Goal: Task Accomplishment & Management: Use online tool/utility

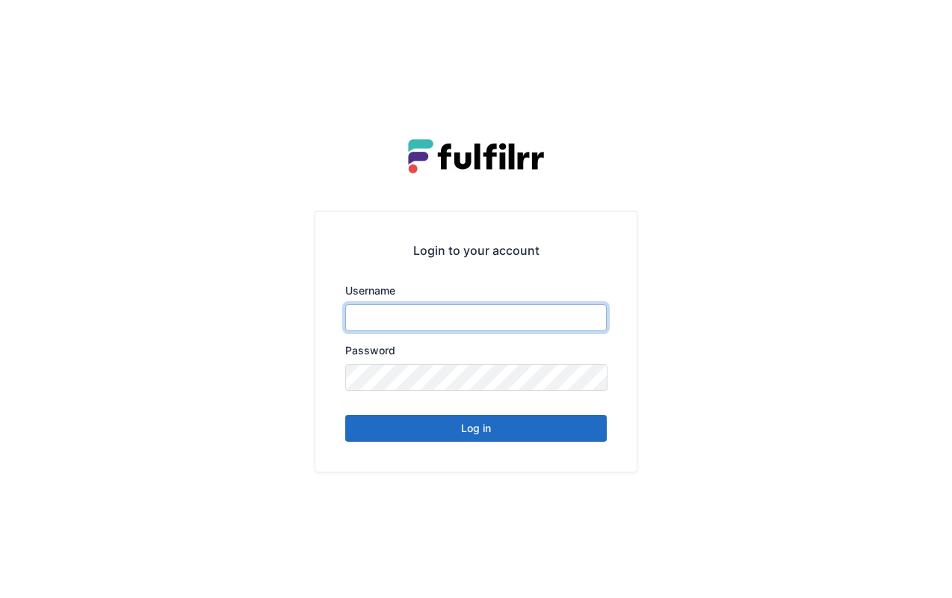
type input "*******"
click at [523, 429] on button "Log in" at bounding box center [476, 428] width 262 height 27
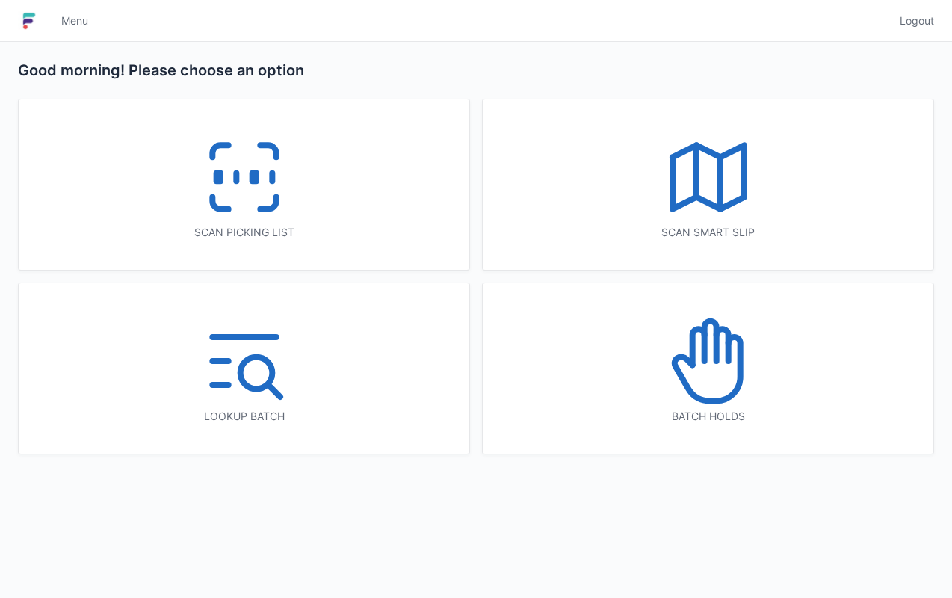
click at [365, 225] on div "Scan picking list" at bounding box center [244, 232] width 391 height 15
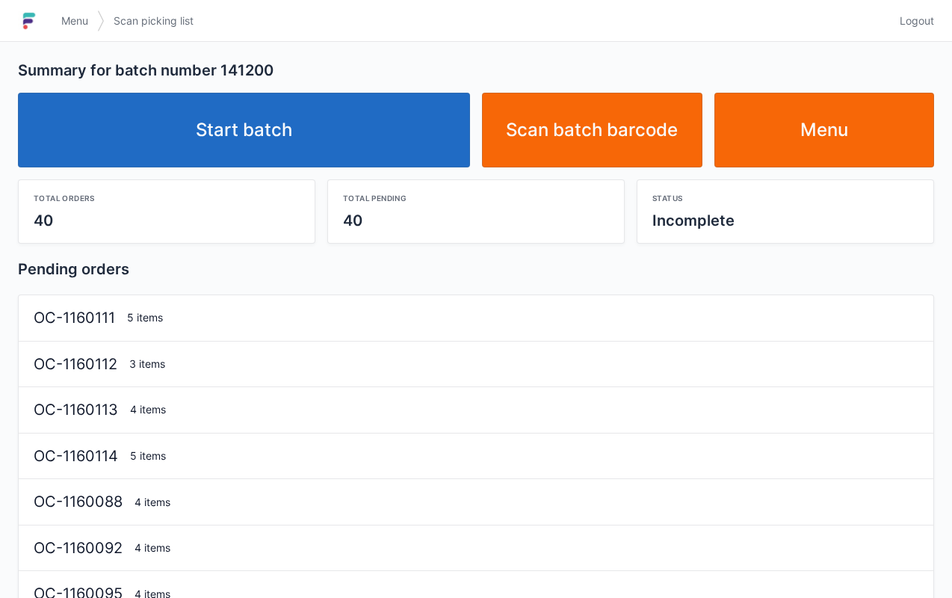
click at [398, 130] on link "Start batch" at bounding box center [244, 130] width 452 height 75
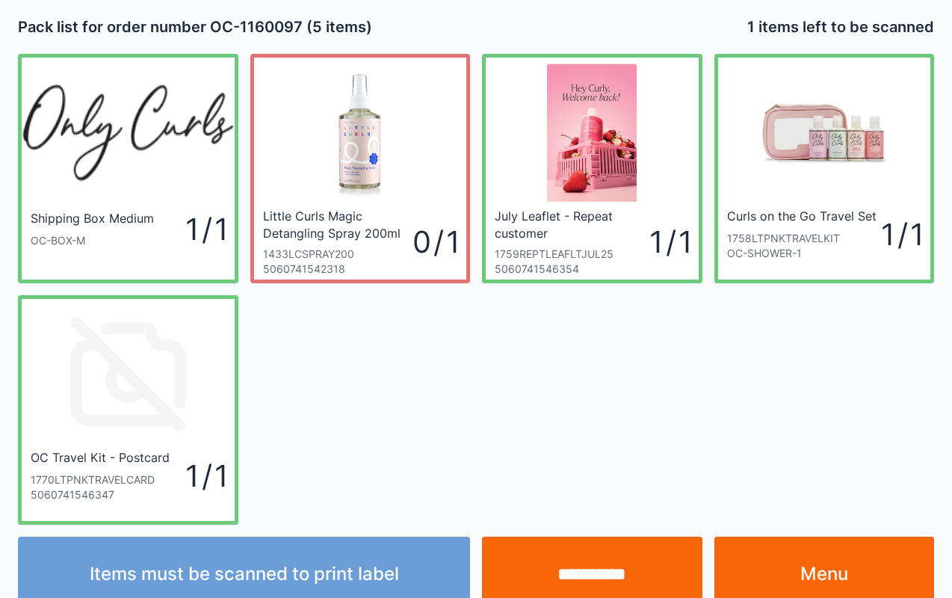
click at [582, 567] on input "**********" at bounding box center [592, 574] width 221 height 75
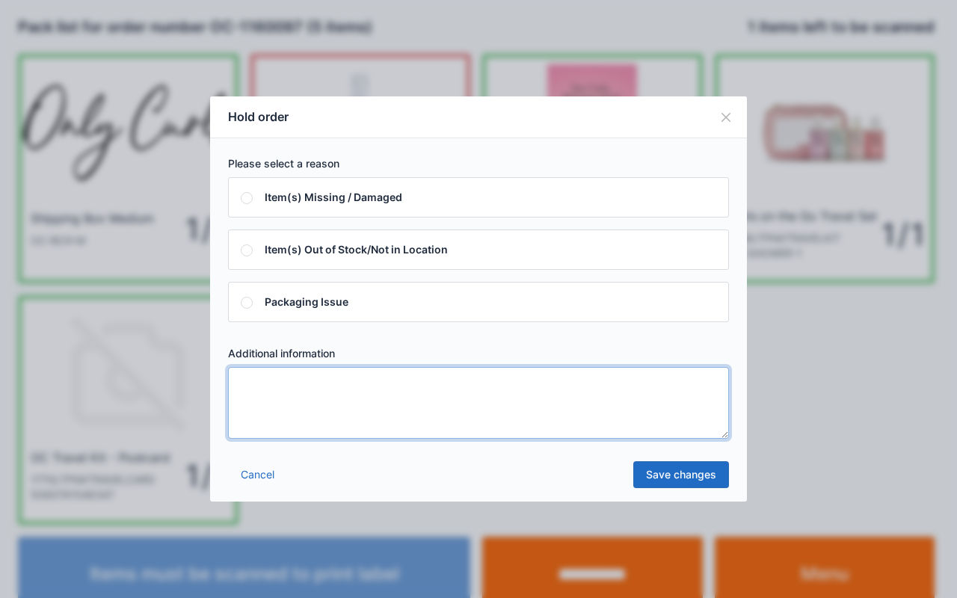
click at [435, 403] on textarea at bounding box center [478, 403] width 501 height 72
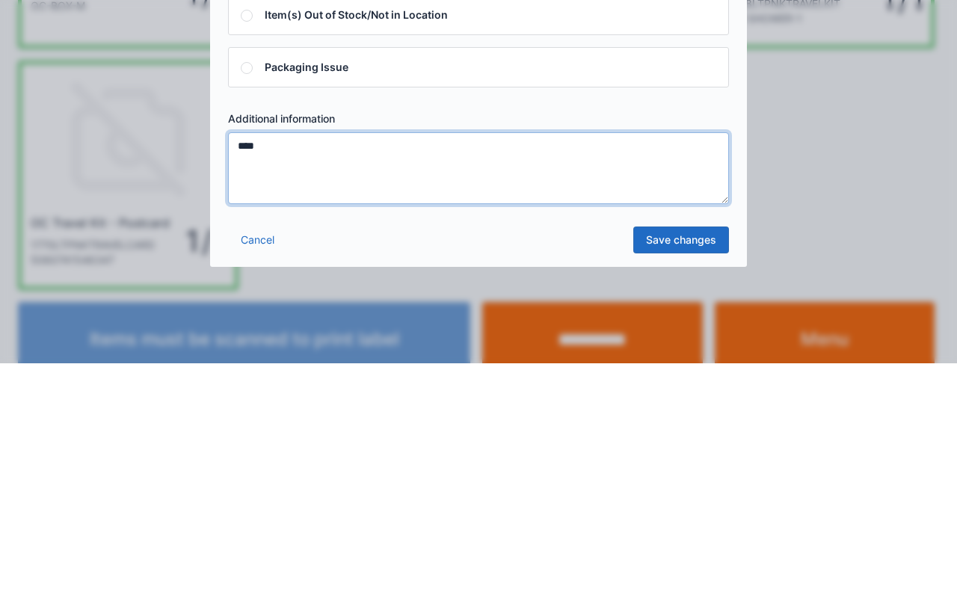
type textarea "****"
click at [680, 474] on link "Save changes" at bounding box center [681, 474] width 96 height 27
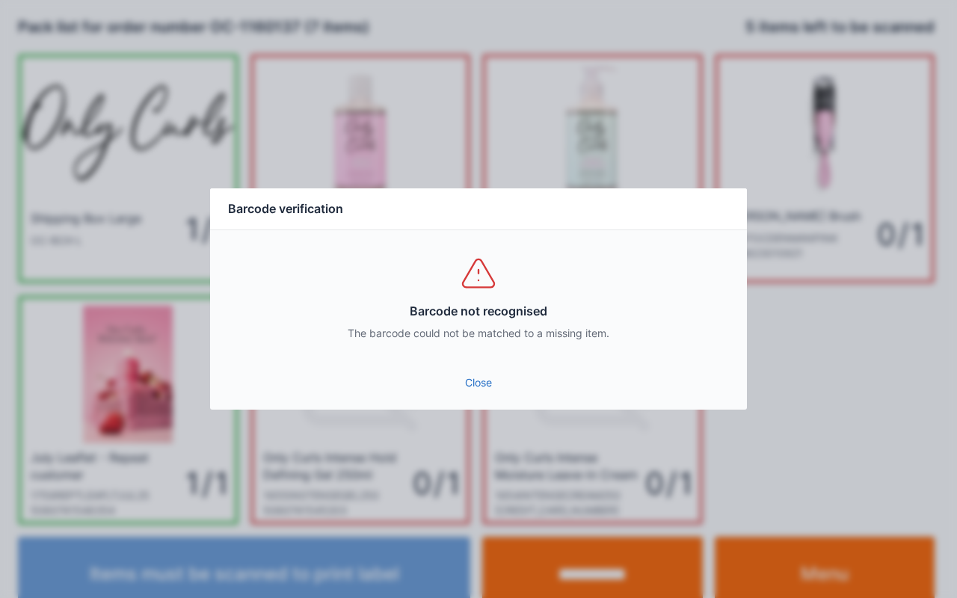
click at [476, 377] on link "Close" at bounding box center [478, 382] width 513 height 27
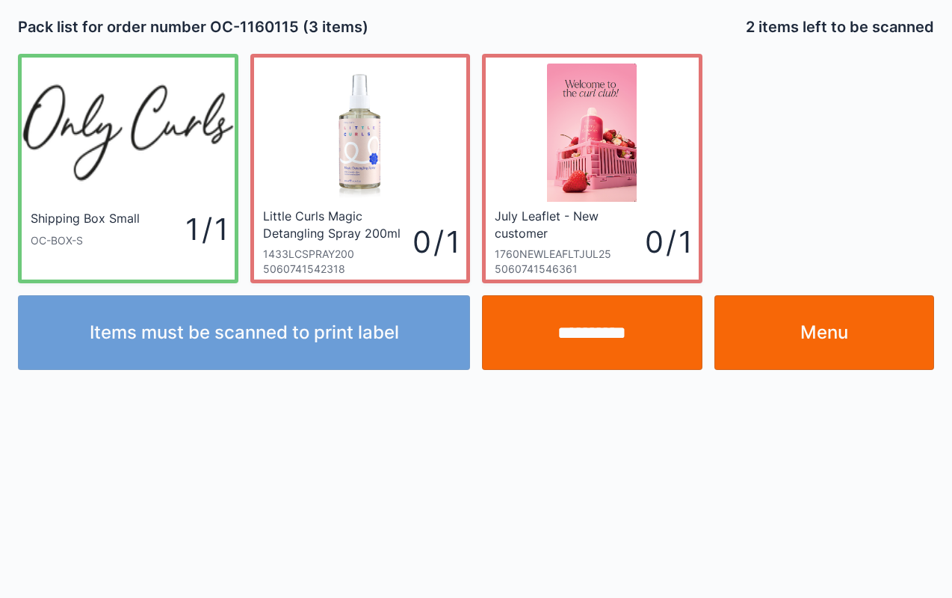
click at [596, 317] on input "**********" at bounding box center [592, 332] width 221 height 75
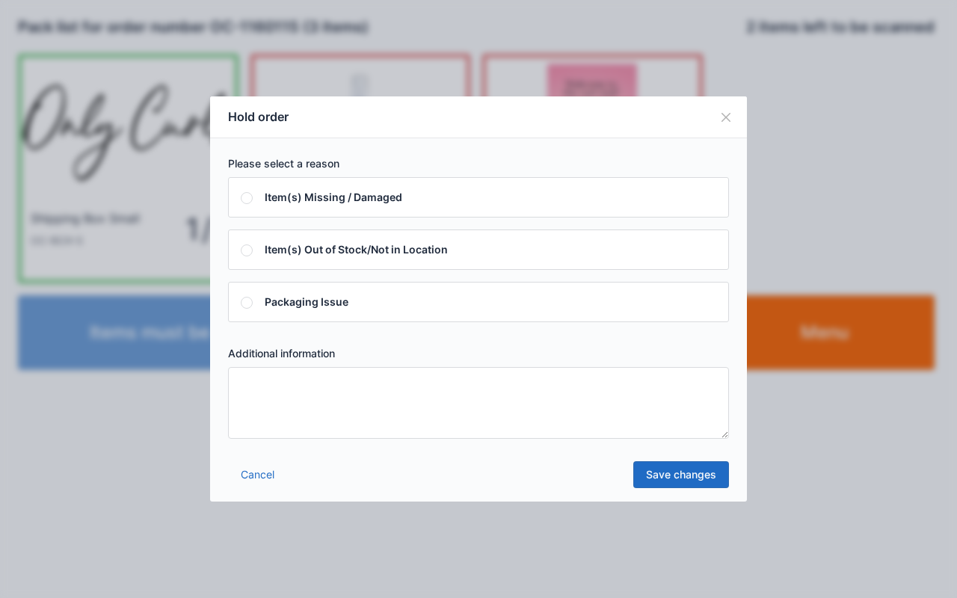
click at [454, 387] on textarea at bounding box center [478, 403] width 501 height 72
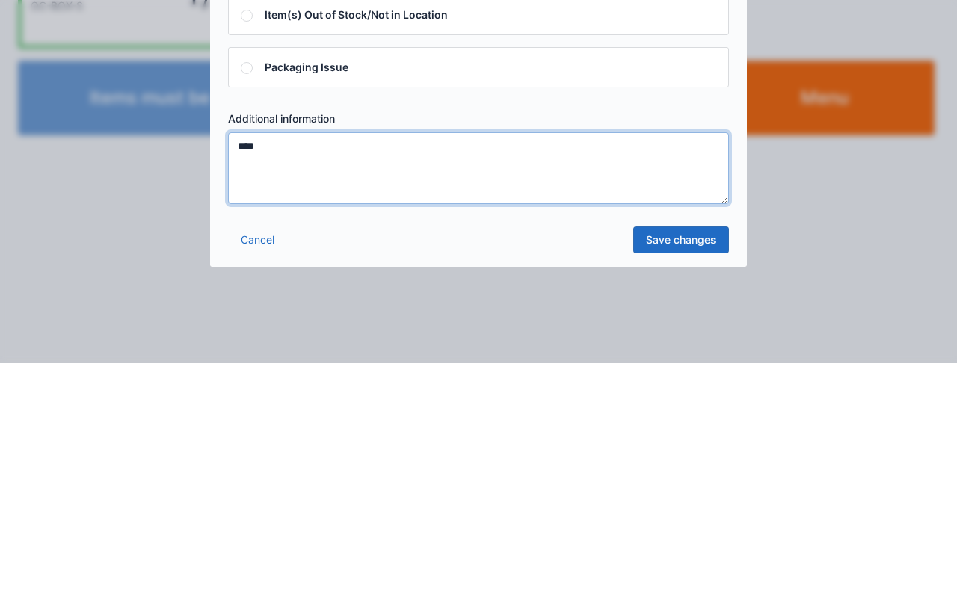
type textarea "****"
click at [695, 474] on link "Save changes" at bounding box center [681, 474] width 96 height 27
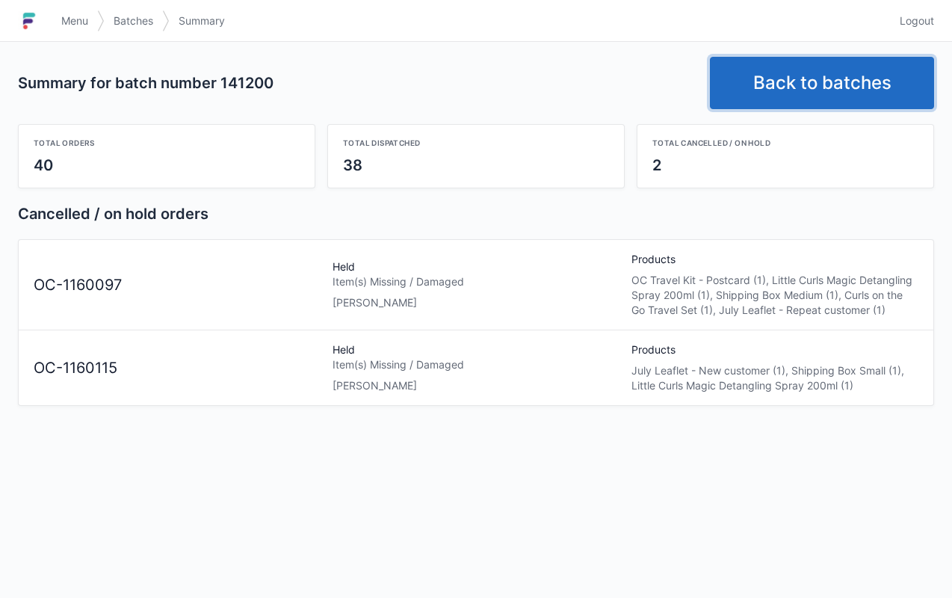
click at [774, 84] on link "Back to batches" at bounding box center [822, 83] width 224 height 52
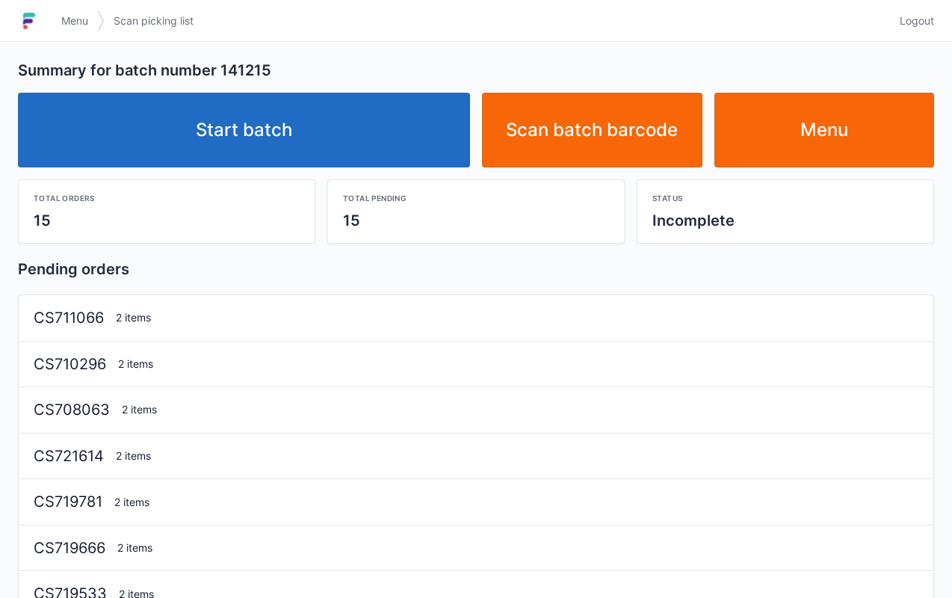
click at [333, 140] on link "Start batch" at bounding box center [244, 130] width 452 height 75
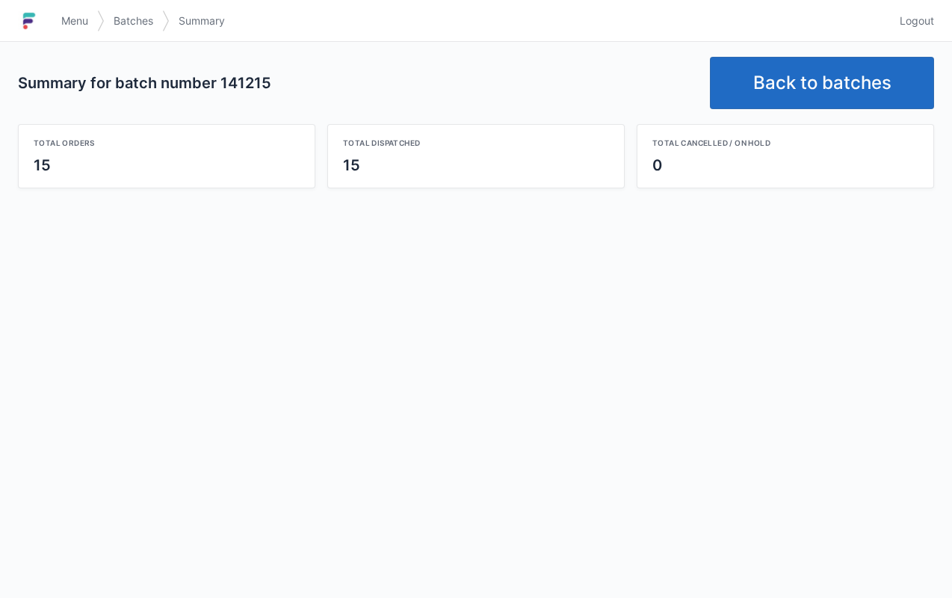
click at [81, 14] on span "Menu" at bounding box center [74, 20] width 27 height 15
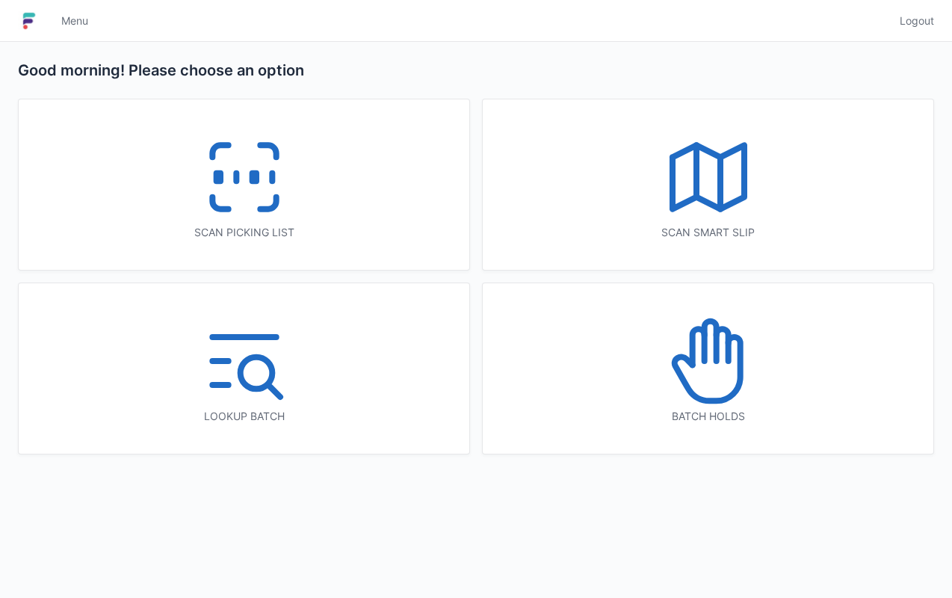
click at [706, 381] on icon at bounding box center [709, 361] width 96 height 96
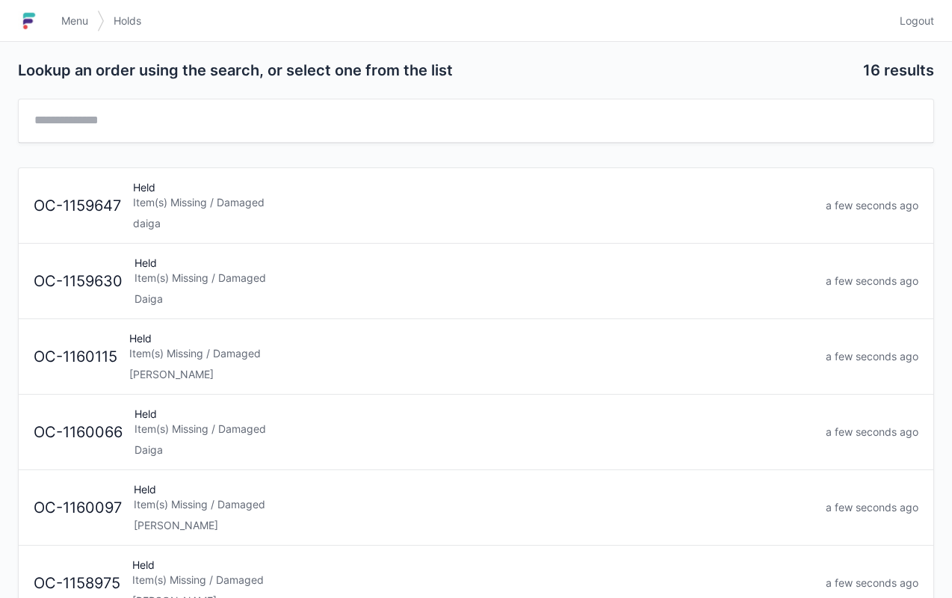
click at [329, 367] on div "lori" at bounding box center [471, 374] width 685 height 15
click at [475, 432] on div "Item(s) Missing / Damaged" at bounding box center [474, 429] width 680 height 15
click at [78, 19] on span "Menu" at bounding box center [74, 20] width 27 height 15
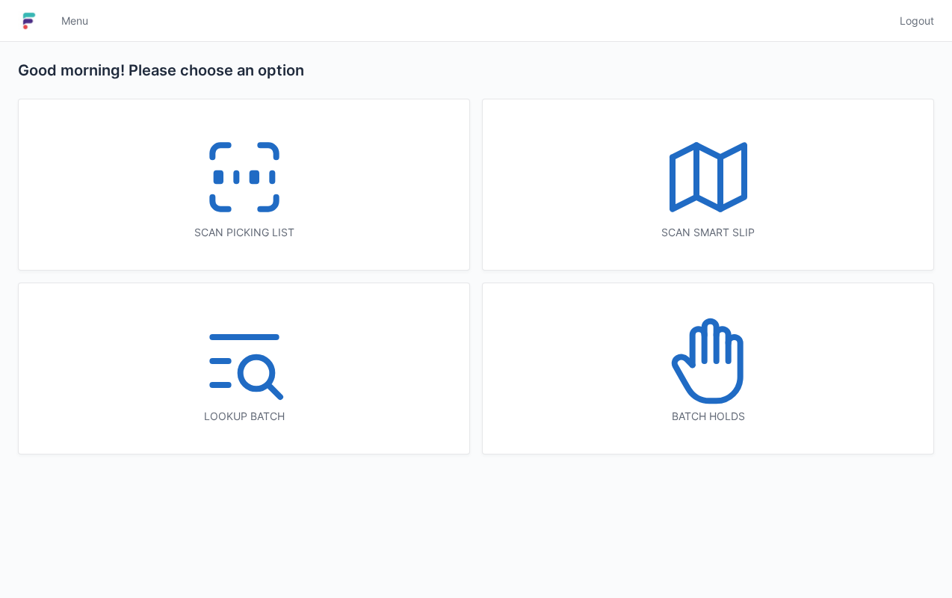
click at [250, 217] on icon at bounding box center [245, 177] width 96 height 96
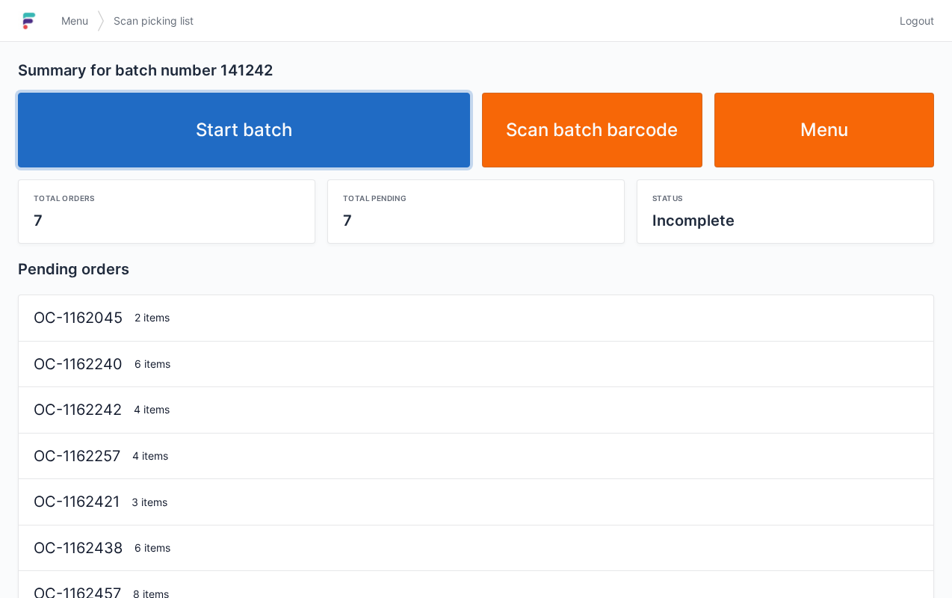
click at [361, 142] on link "Start batch" at bounding box center [244, 130] width 452 height 75
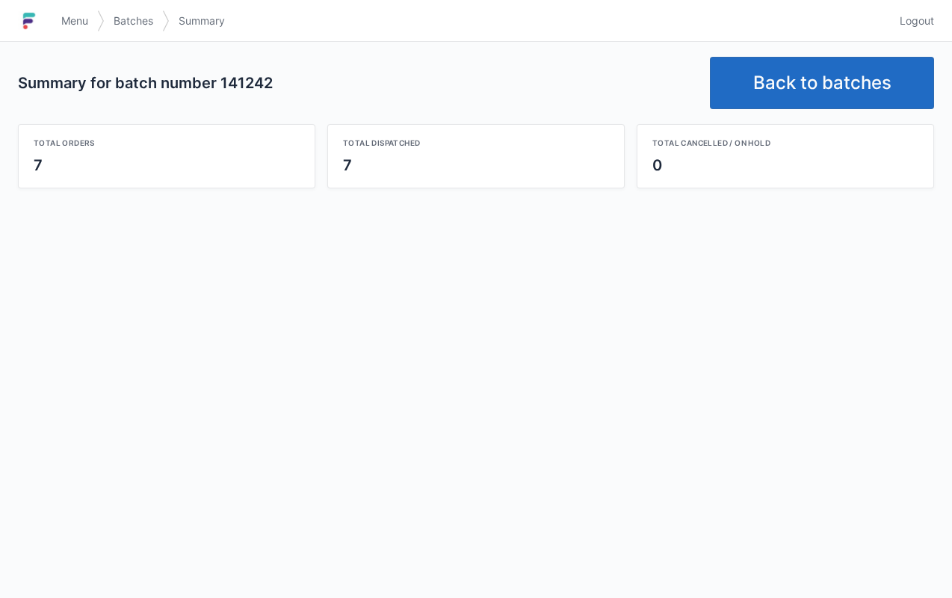
click at [767, 74] on link "Back to batches" at bounding box center [822, 83] width 224 height 52
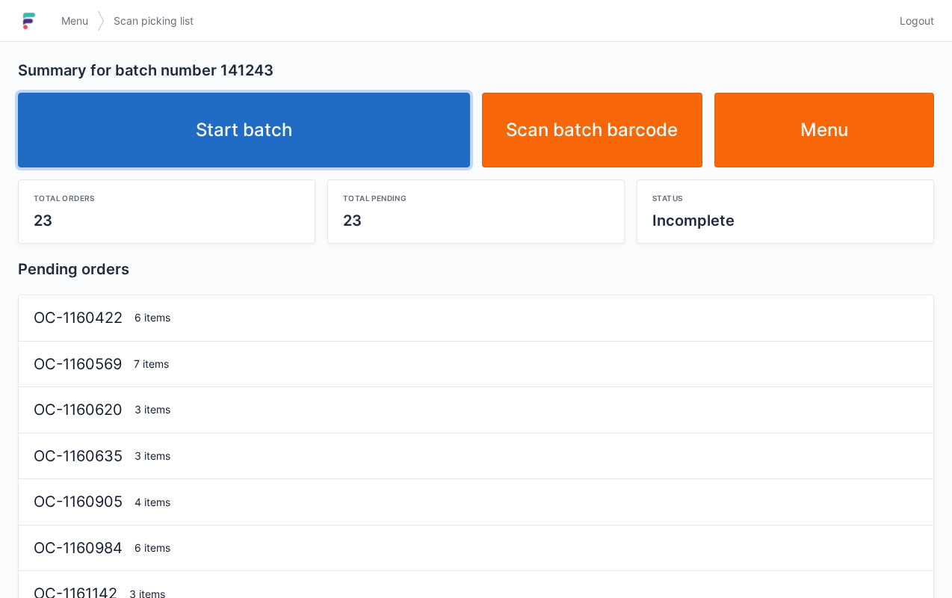
click at [399, 113] on link "Start batch" at bounding box center [244, 130] width 452 height 75
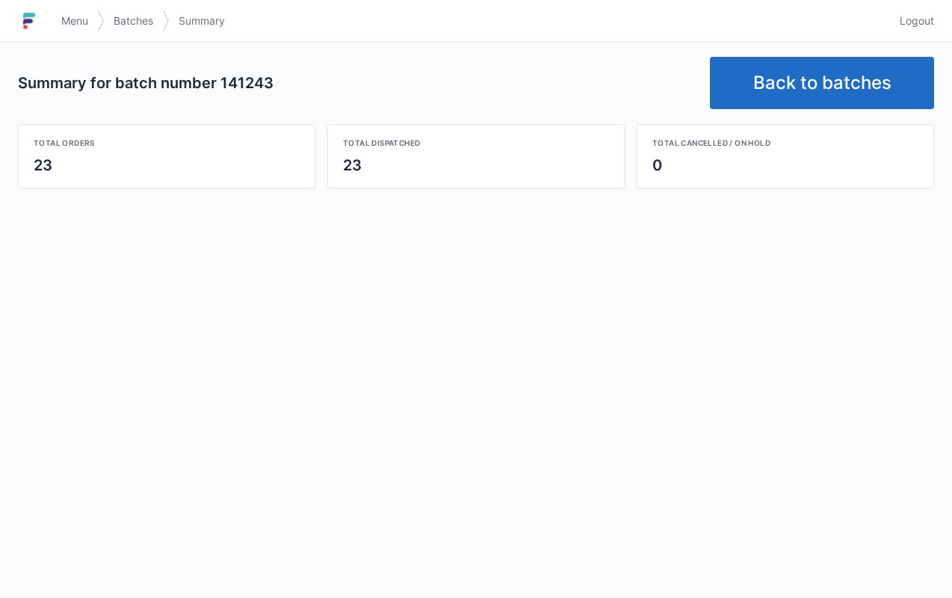
click at [790, 73] on link "Back to batches" at bounding box center [822, 83] width 224 height 52
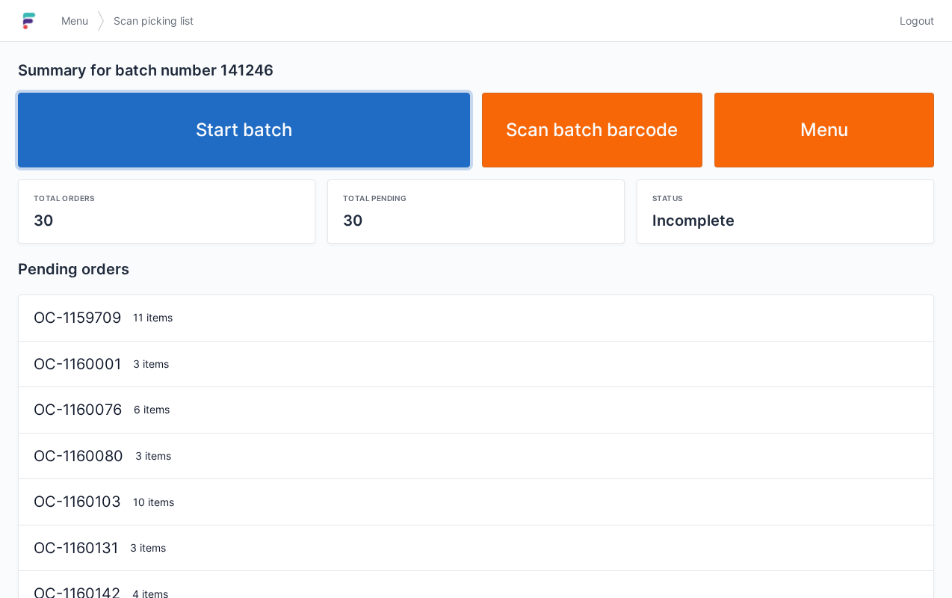
click at [340, 137] on link "Start batch" at bounding box center [244, 130] width 452 height 75
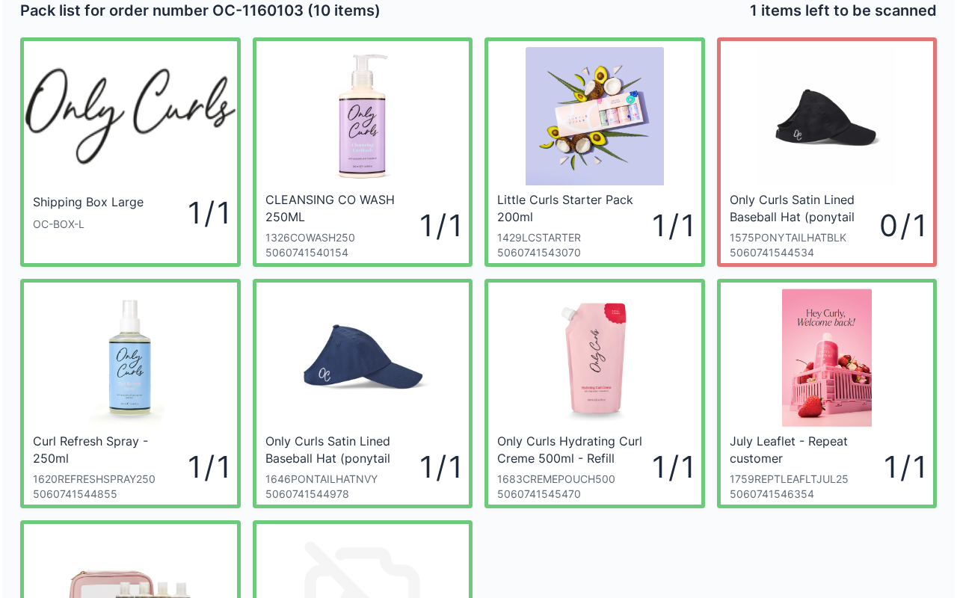
scroll to position [16, 0]
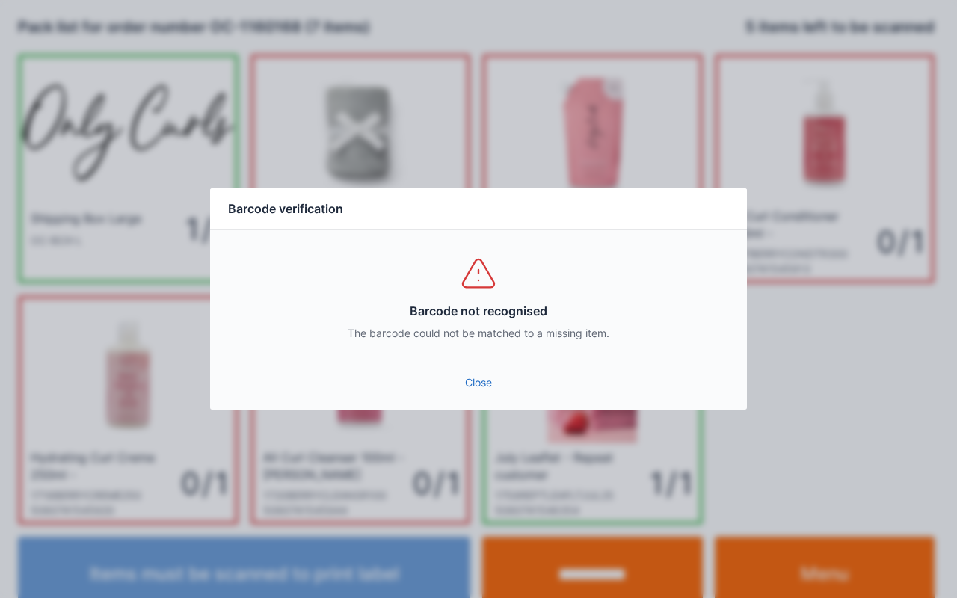
click at [490, 390] on link "Close" at bounding box center [478, 382] width 513 height 27
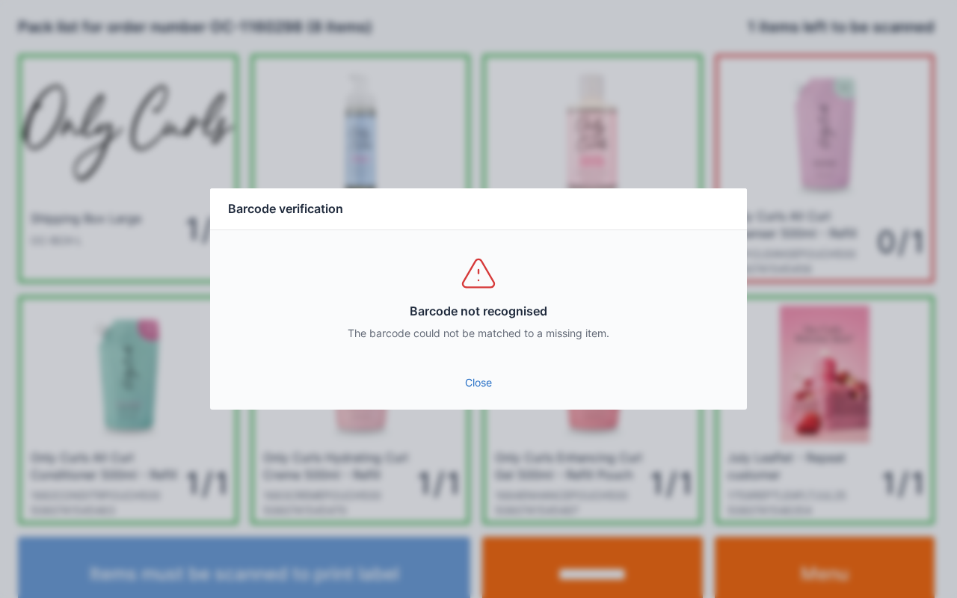
click at [481, 381] on link "Close" at bounding box center [478, 382] width 513 height 27
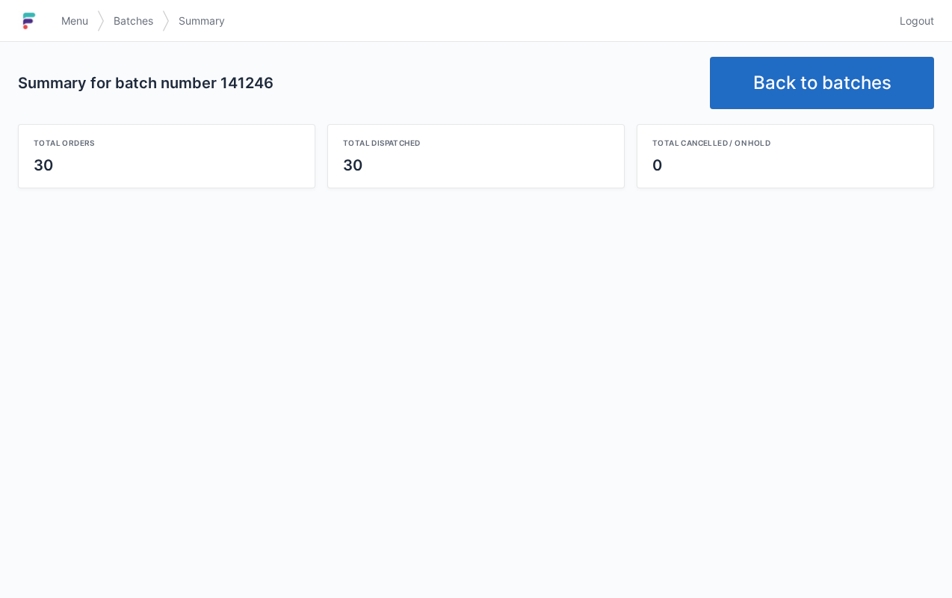
click at [791, 68] on link "Back to batches" at bounding box center [822, 83] width 224 height 52
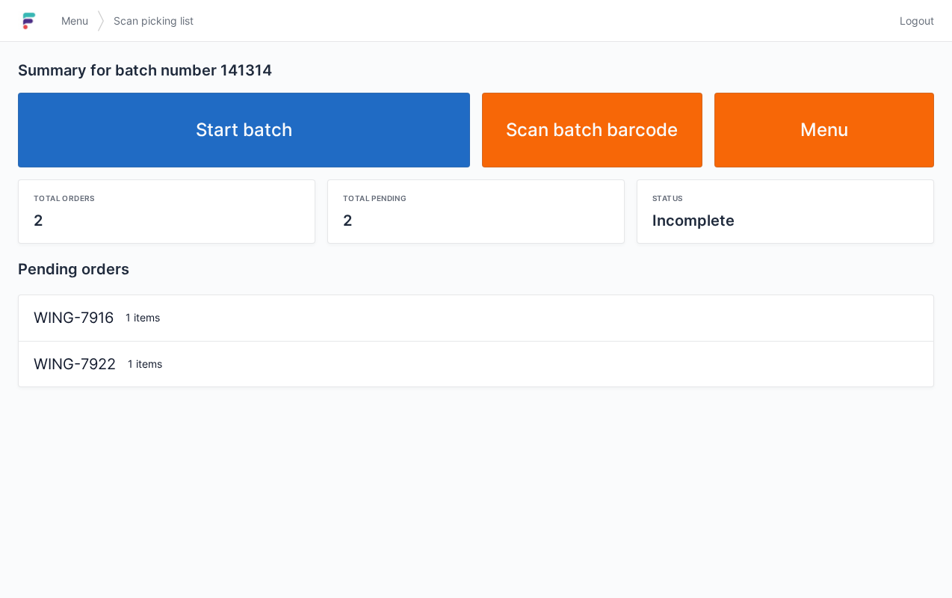
click at [362, 118] on link "Start batch" at bounding box center [244, 130] width 452 height 75
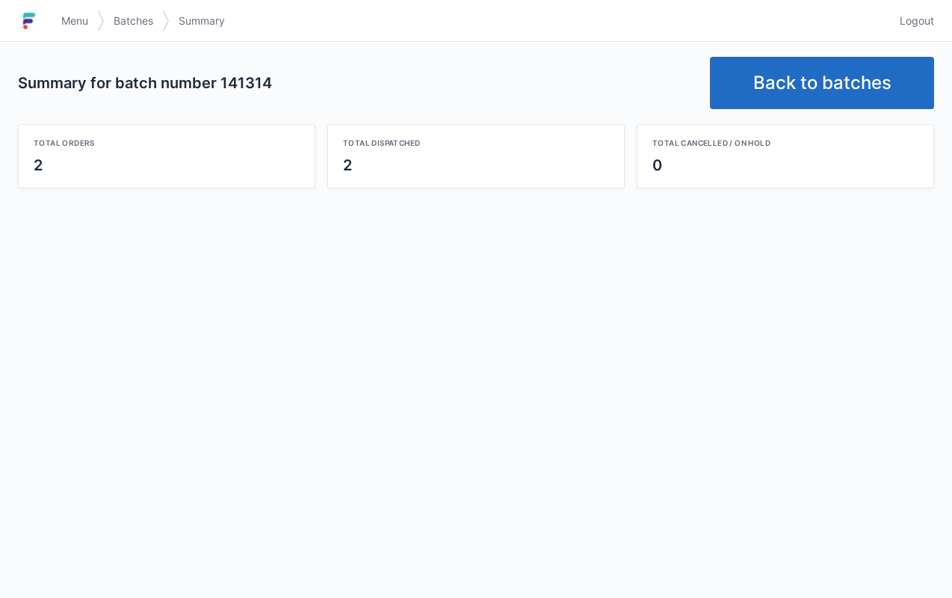
click at [804, 84] on link "Back to batches" at bounding box center [822, 83] width 224 height 52
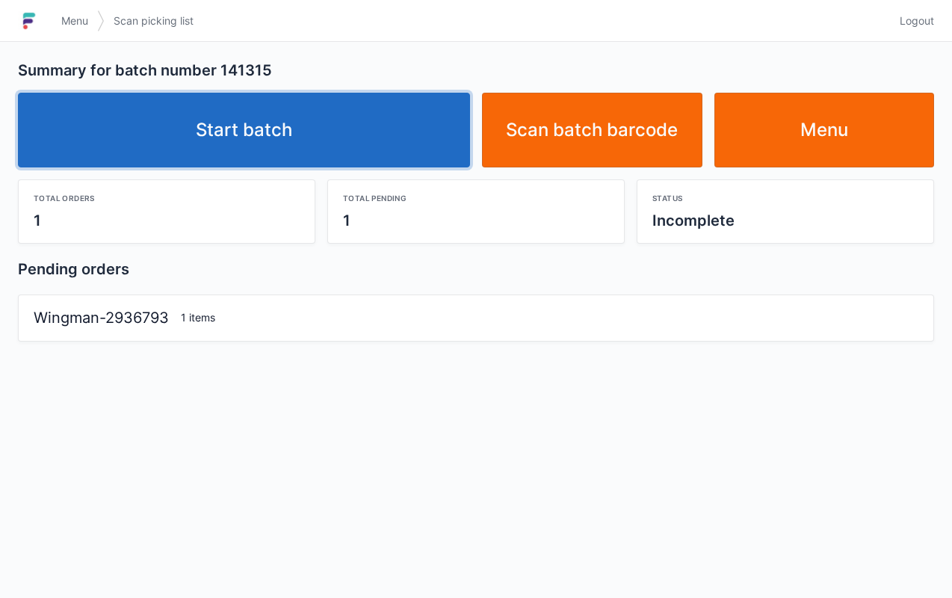
click at [375, 124] on link "Start batch" at bounding box center [244, 130] width 452 height 75
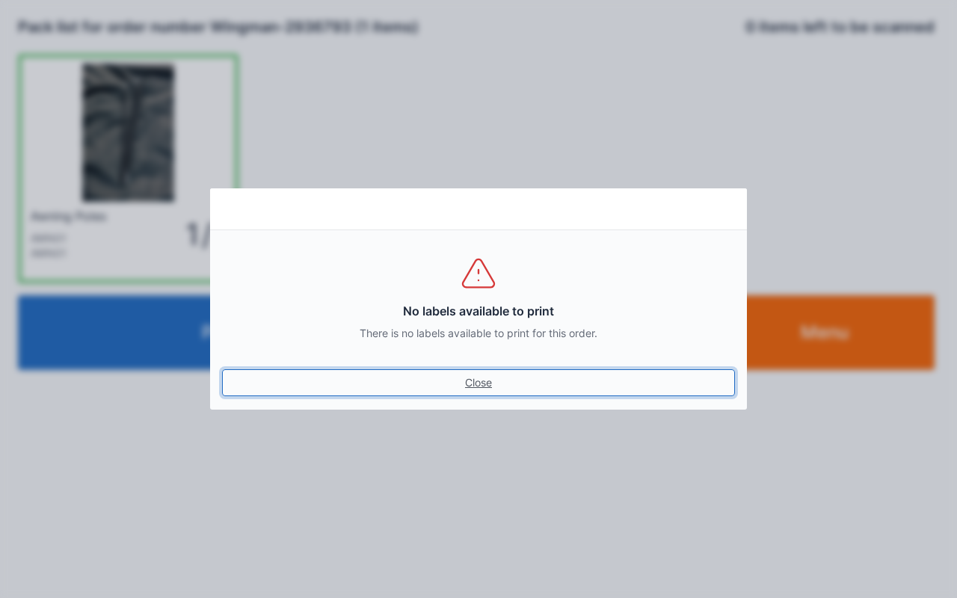
click at [475, 381] on link "Close" at bounding box center [478, 382] width 513 height 27
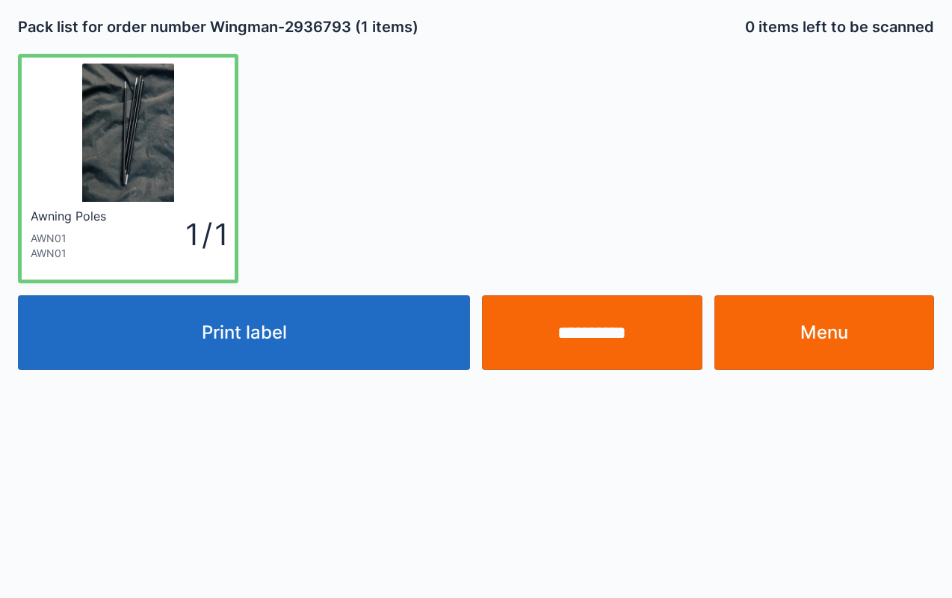
click at [863, 353] on link "Menu" at bounding box center [825, 332] width 221 height 75
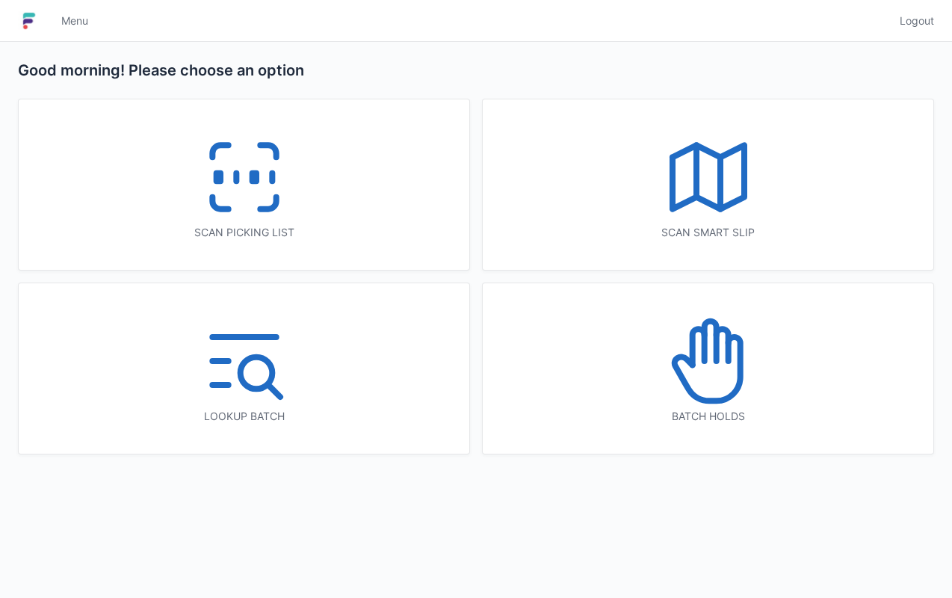
click at [321, 173] on div "Scan picking list" at bounding box center [244, 184] width 451 height 170
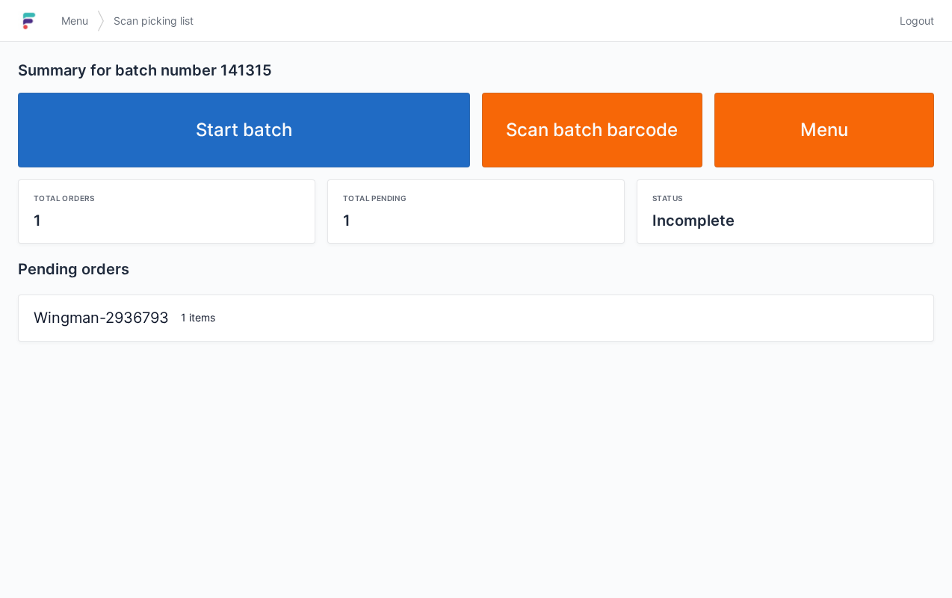
click at [308, 138] on link "Start batch" at bounding box center [244, 130] width 452 height 75
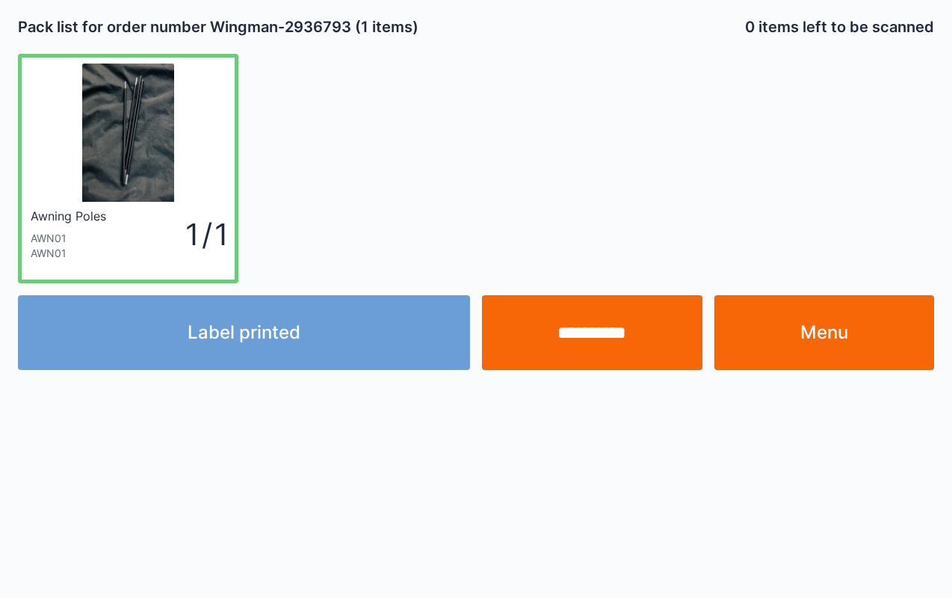
click at [863, 342] on link "Menu" at bounding box center [825, 332] width 221 height 75
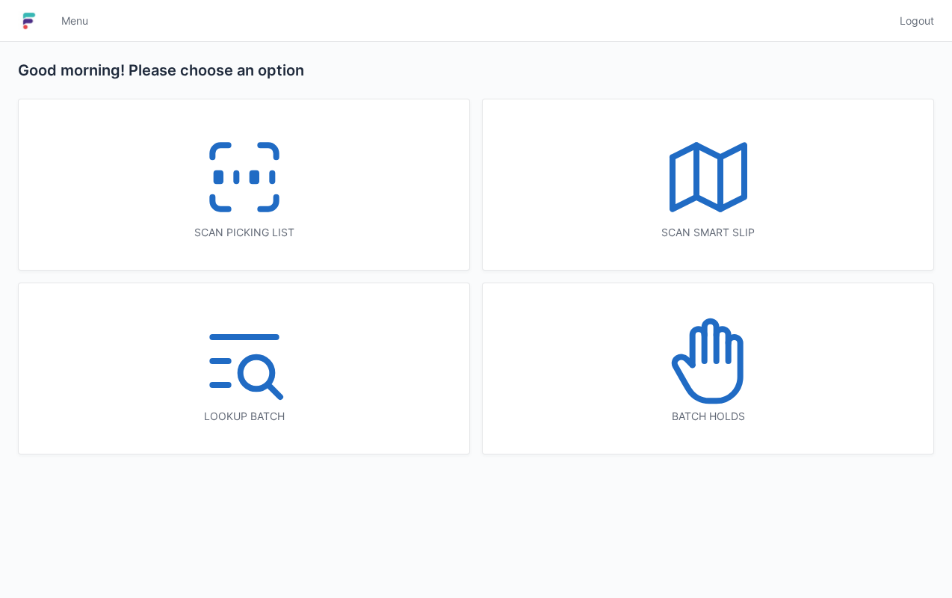
click at [358, 221] on div "Scan picking list" at bounding box center [244, 184] width 451 height 170
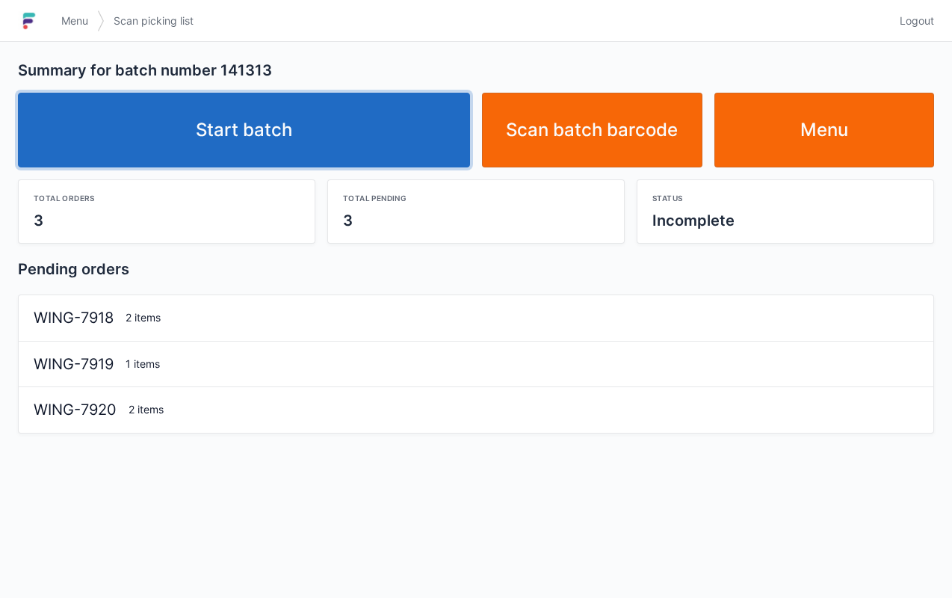
click at [380, 132] on link "Start batch" at bounding box center [244, 130] width 452 height 75
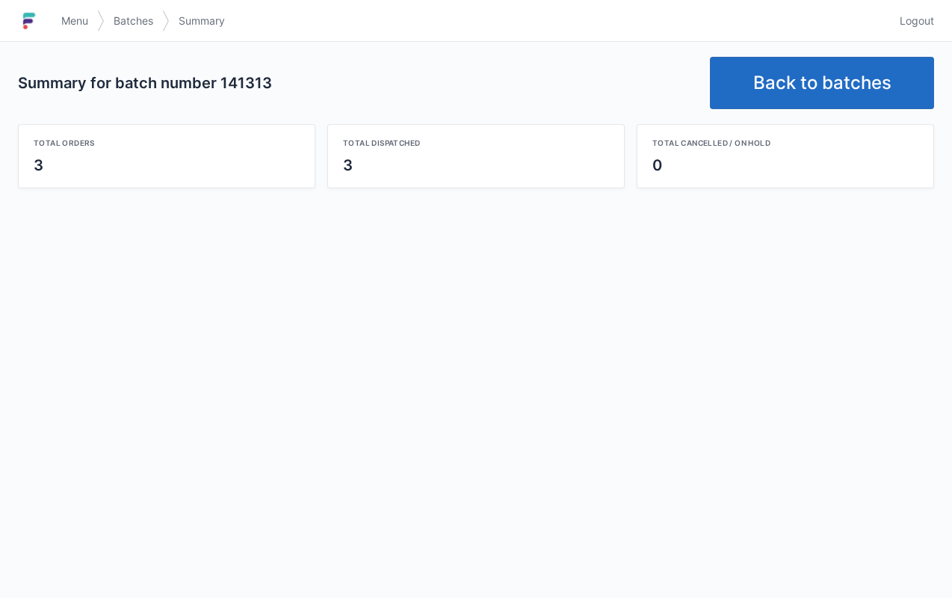
click at [793, 70] on link "Back to batches" at bounding box center [822, 83] width 224 height 52
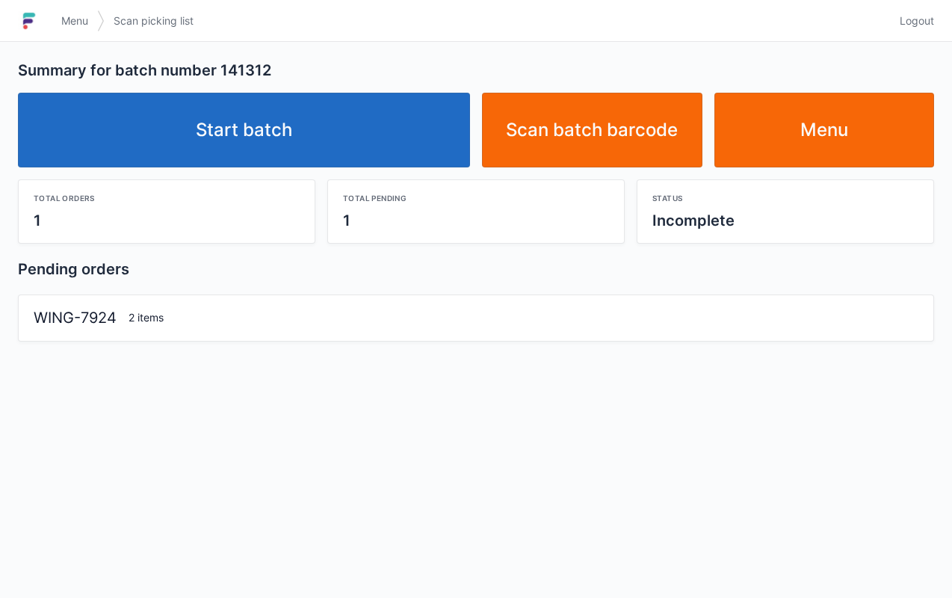
click at [398, 124] on link "Start batch" at bounding box center [244, 130] width 452 height 75
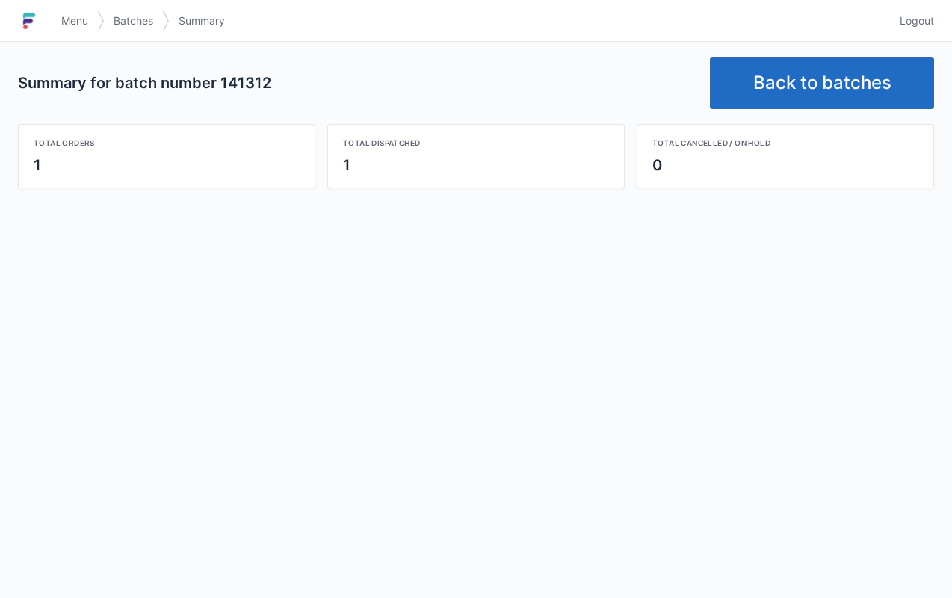
click at [793, 85] on link "Back to batches" at bounding box center [822, 83] width 224 height 52
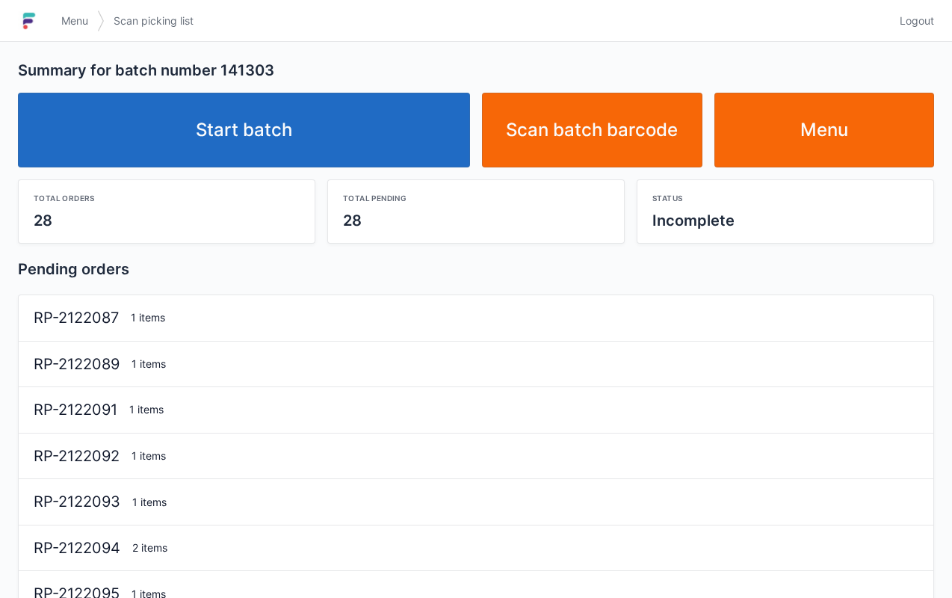
click at [833, 133] on link "Menu" at bounding box center [825, 130] width 221 height 75
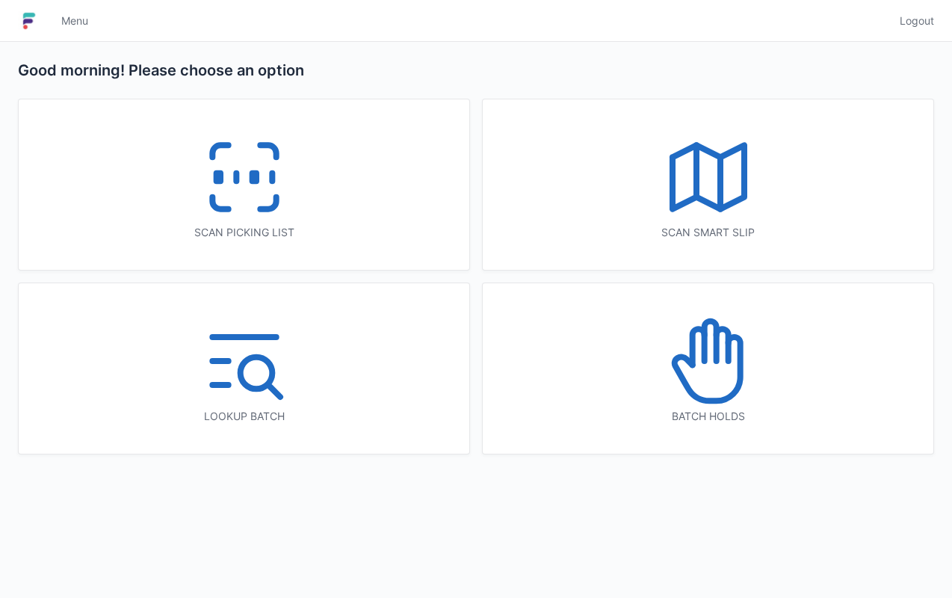
click at [223, 206] on icon at bounding box center [220, 203] width 16 height 12
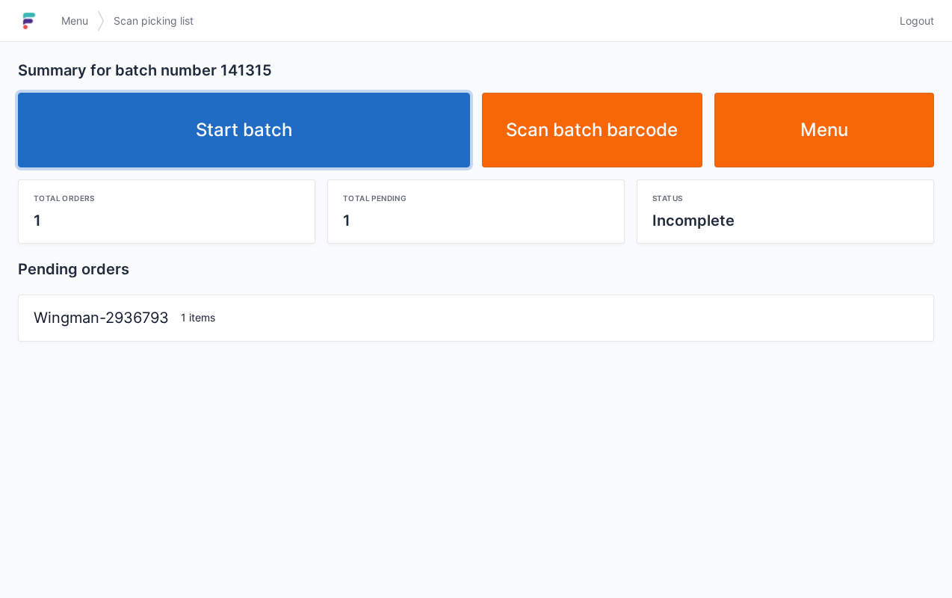
click at [374, 122] on link "Start batch" at bounding box center [244, 130] width 452 height 75
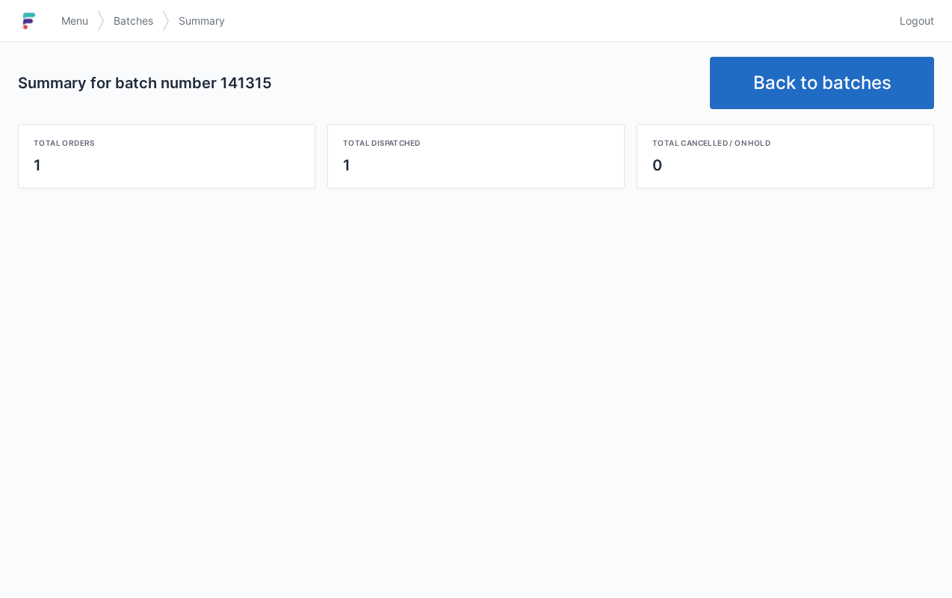
click at [800, 90] on link "Back to batches" at bounding box center [822, 83] width 224 height 52
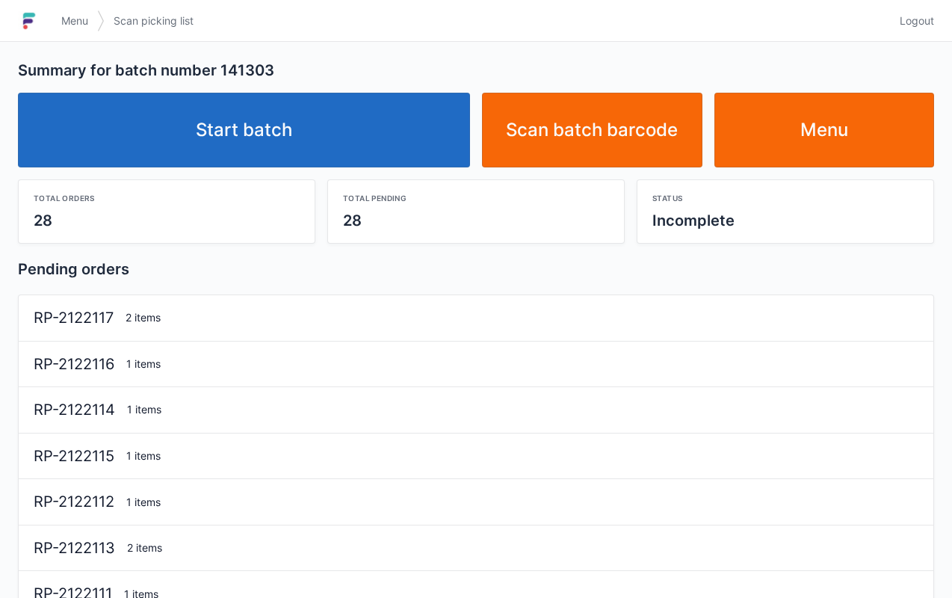
click at [364, 96] on link "Start batch" at bounding box center [244, 130] width 452 height 75
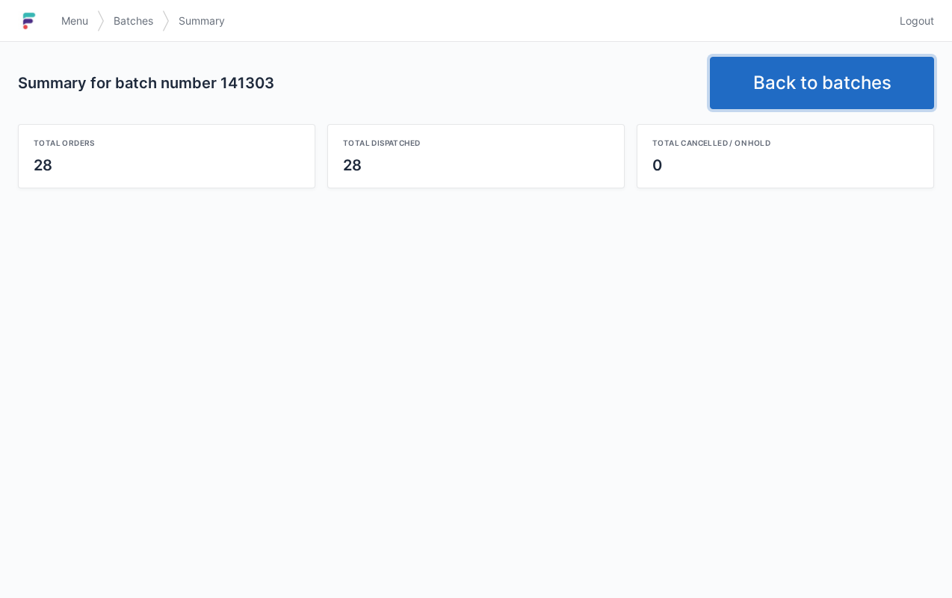
click at [762, 91] on link "Back to batches" at bounding box center [822, 83] width 224 height 52
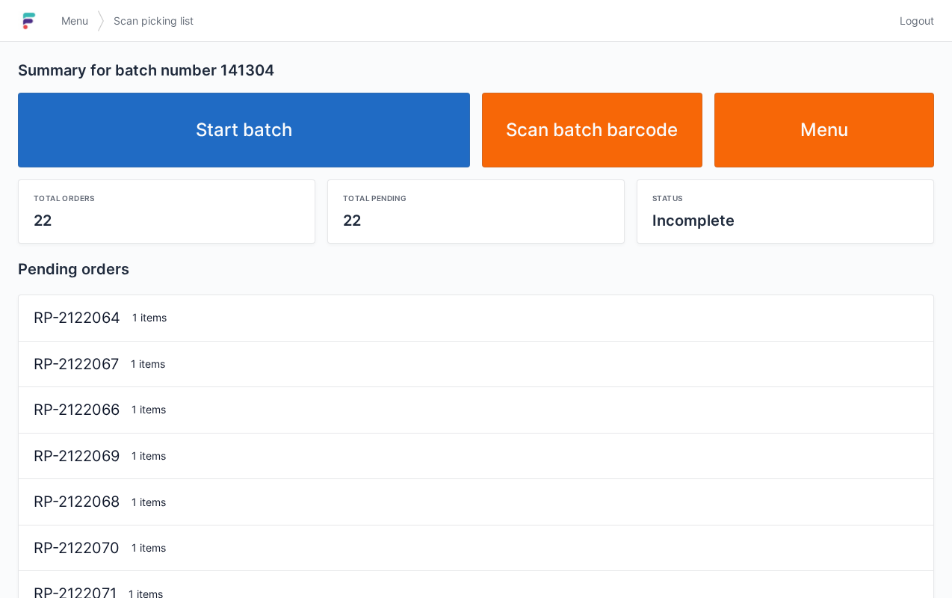
click at [434, 138] on link "Start batch" at bounding box center [244, 130] width 452 height 75
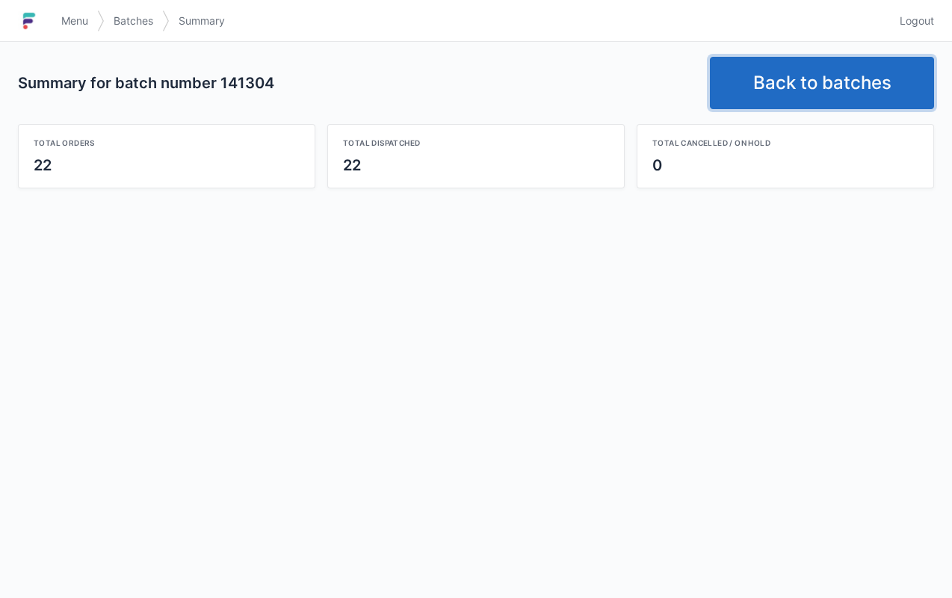
click at [807, 72] on link "Back to batches" at bounding box center [822, 83] width 224 height 52
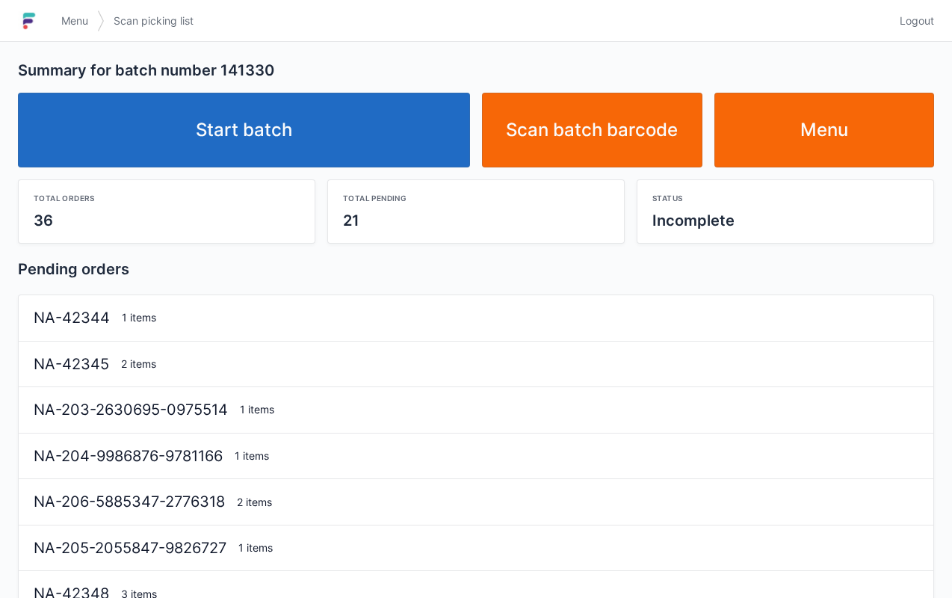
click at [266, 141] on link "Start batch" at bounding box center [244, 130] width 452 height 75
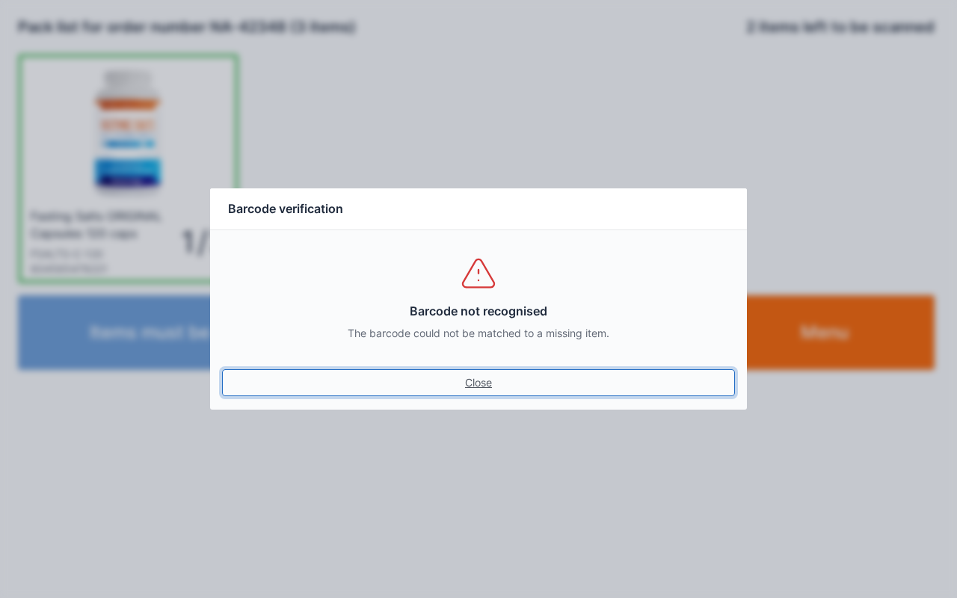
click at [475, 384] on link "Close" at bounding box center [478, 382] width 513 height 27
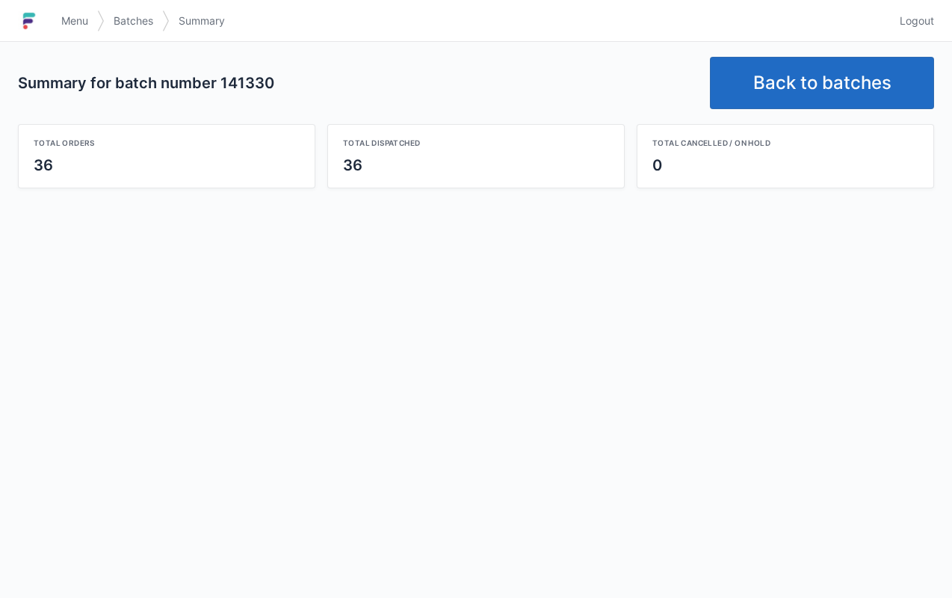
click at [810, 82] on link "Back to batches" at bounding box center [822, 83] width 224 height 52
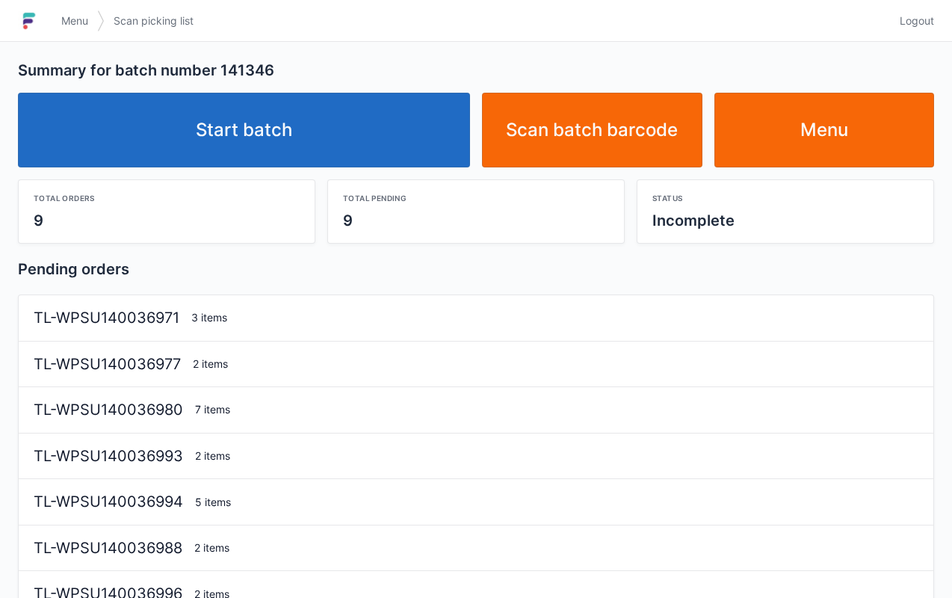
click at [266, 130] on link "Start batch" at bounding box center [244, 130] width 452 height 75
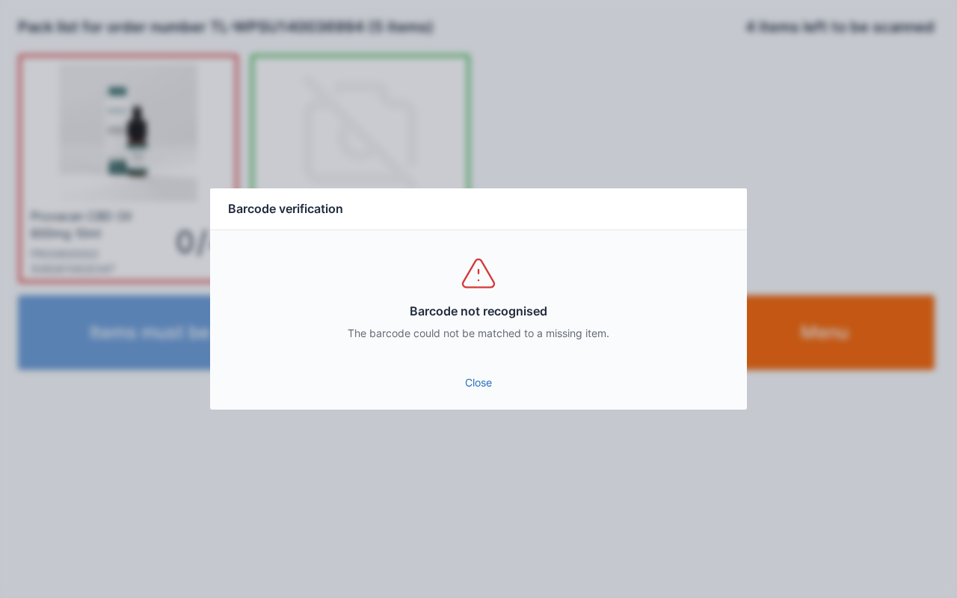
click at [473, 392] on link "Close" at bounding box center [478, 382] width 513 height 27
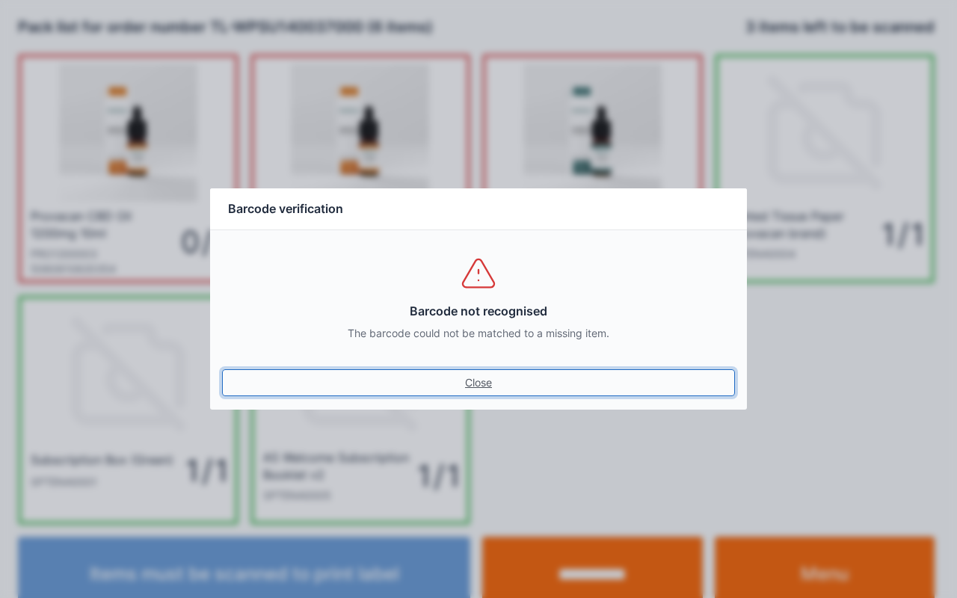
click at [480, 377] on link "Close" at bounding box center [478, 382] width 513 height 27
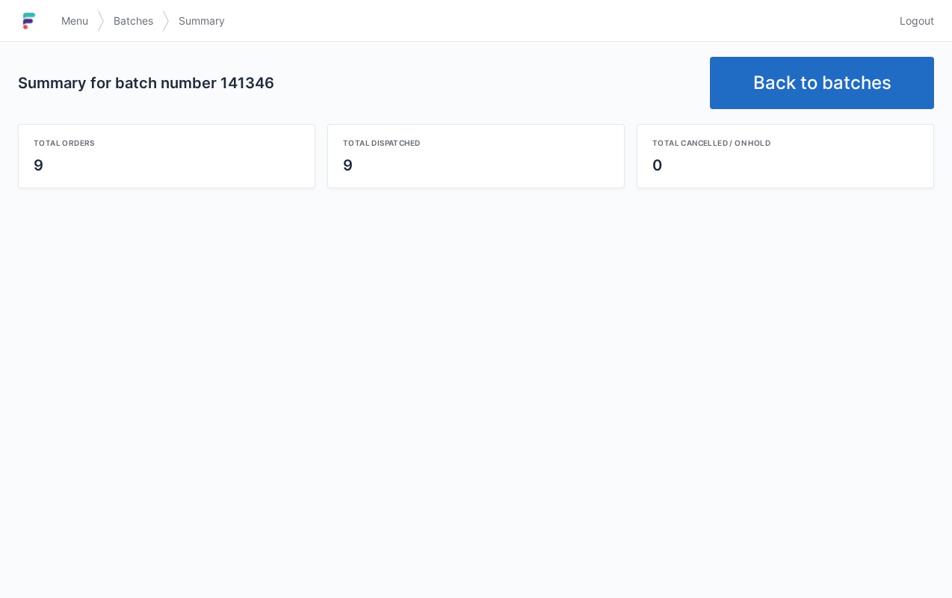
click at [810, 86] on link "Back to batches" at bounding box center [822, 83] width 224 height 52
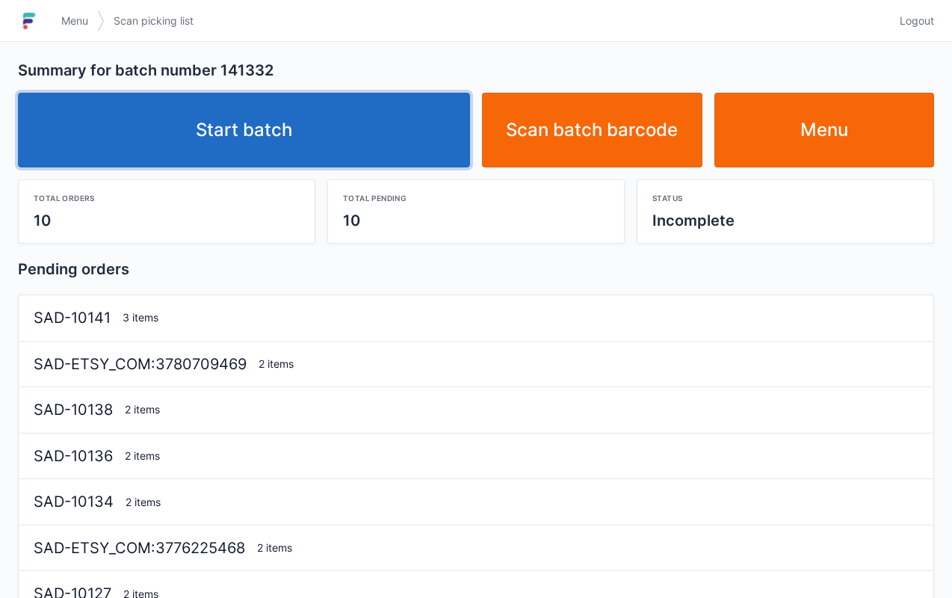
click at [301, 135] on link "Start batch" at bounding box center [244, 130] width 452 height 75
